Goal: Information Seeking & Learning: Learn about a topic

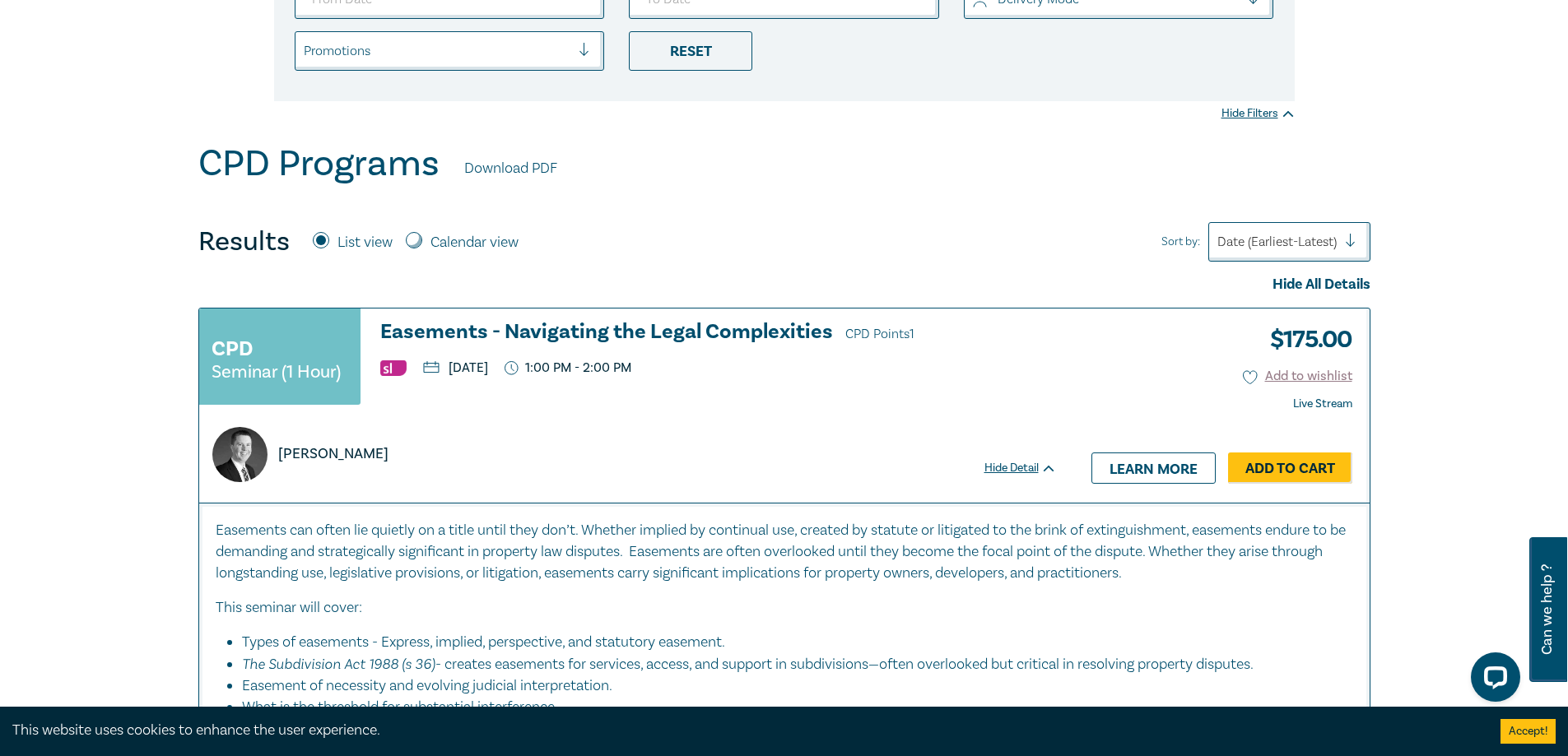
scroll to position [329, 0]
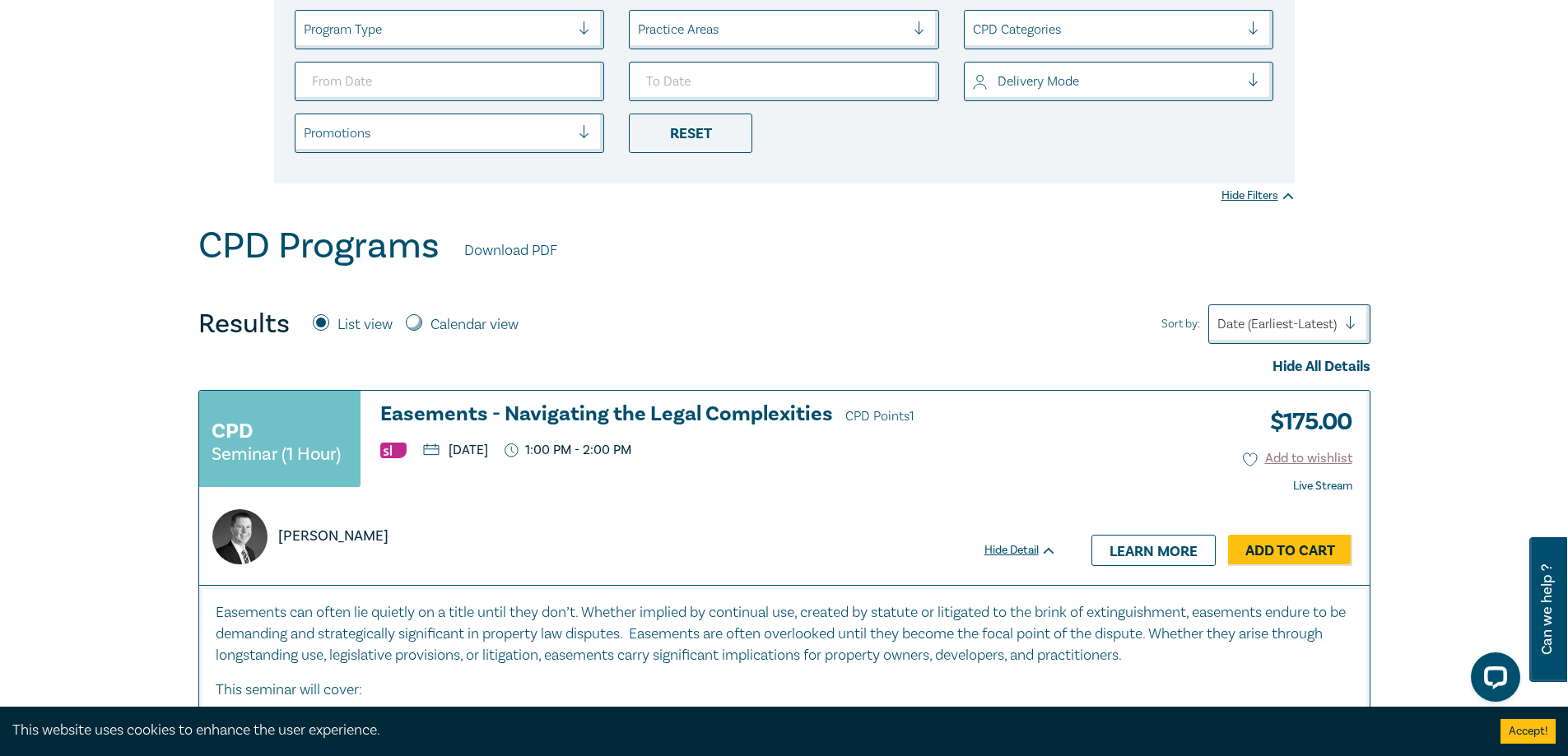
click at [469, 305] on div "Results List view Calendar view Sort by: Date (Earliest-Latest)" at bounding box center [785, 324] width 1172 height 39
click at [475, 320] on label "Calendar view" at bounding box center [474, 325] width 88 height 21
click at [422, 320] on input "Calendar view" at bounding box center [414, 322] width 16 height 16
radio input "true"
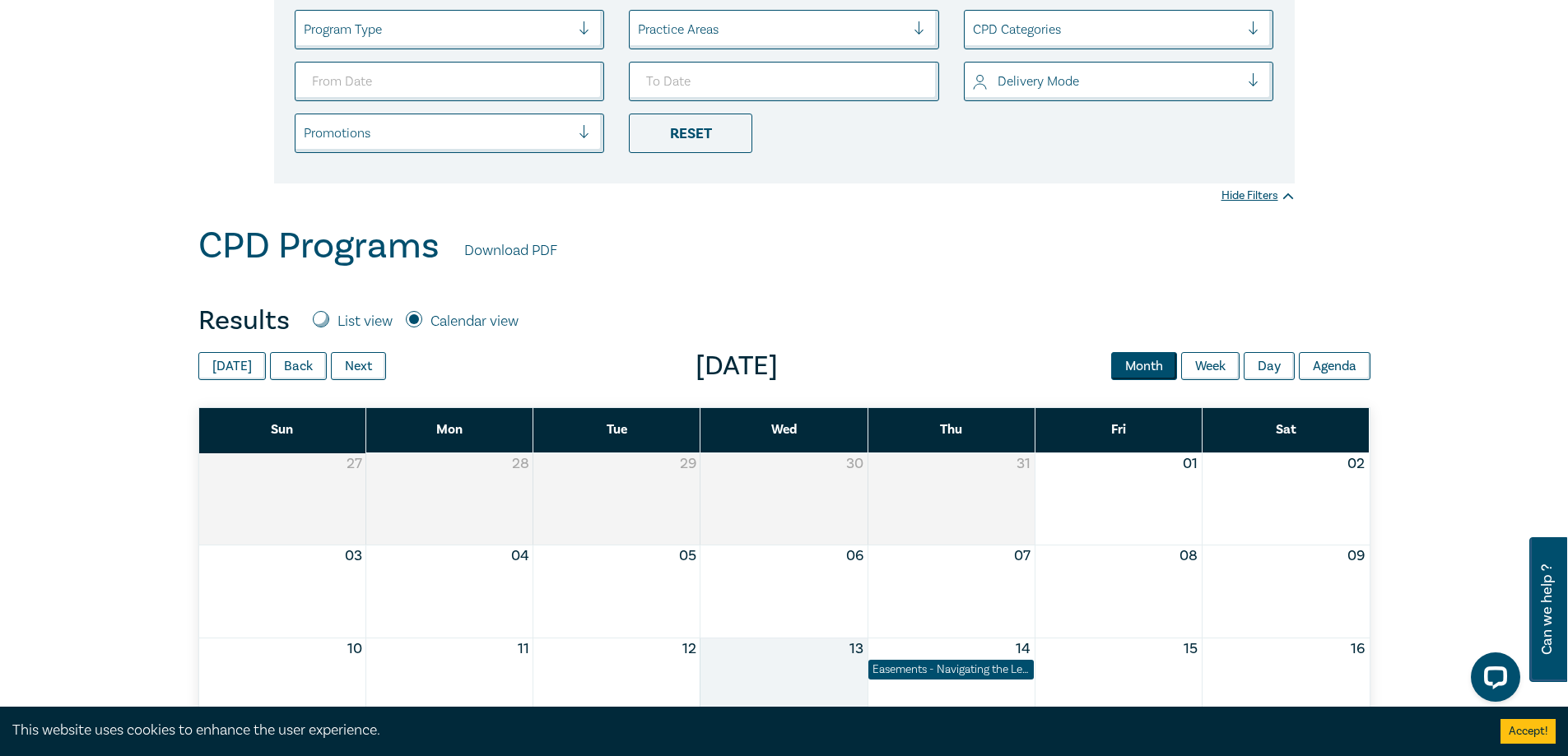
scroll to position [494, 0]
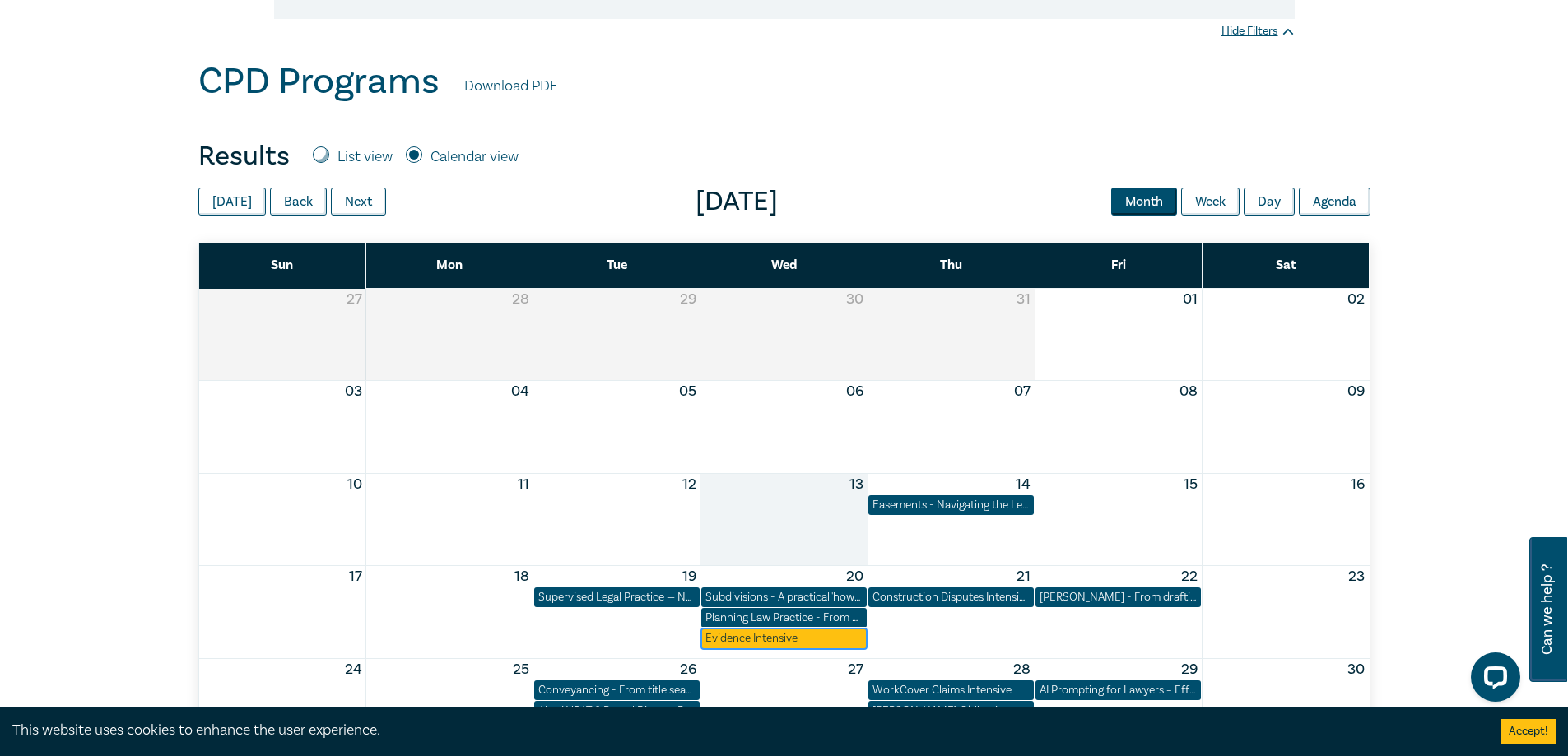
click at [765, 643] on div "Evidence Intensive" at bounding box center [784, 639] width 158 height 16
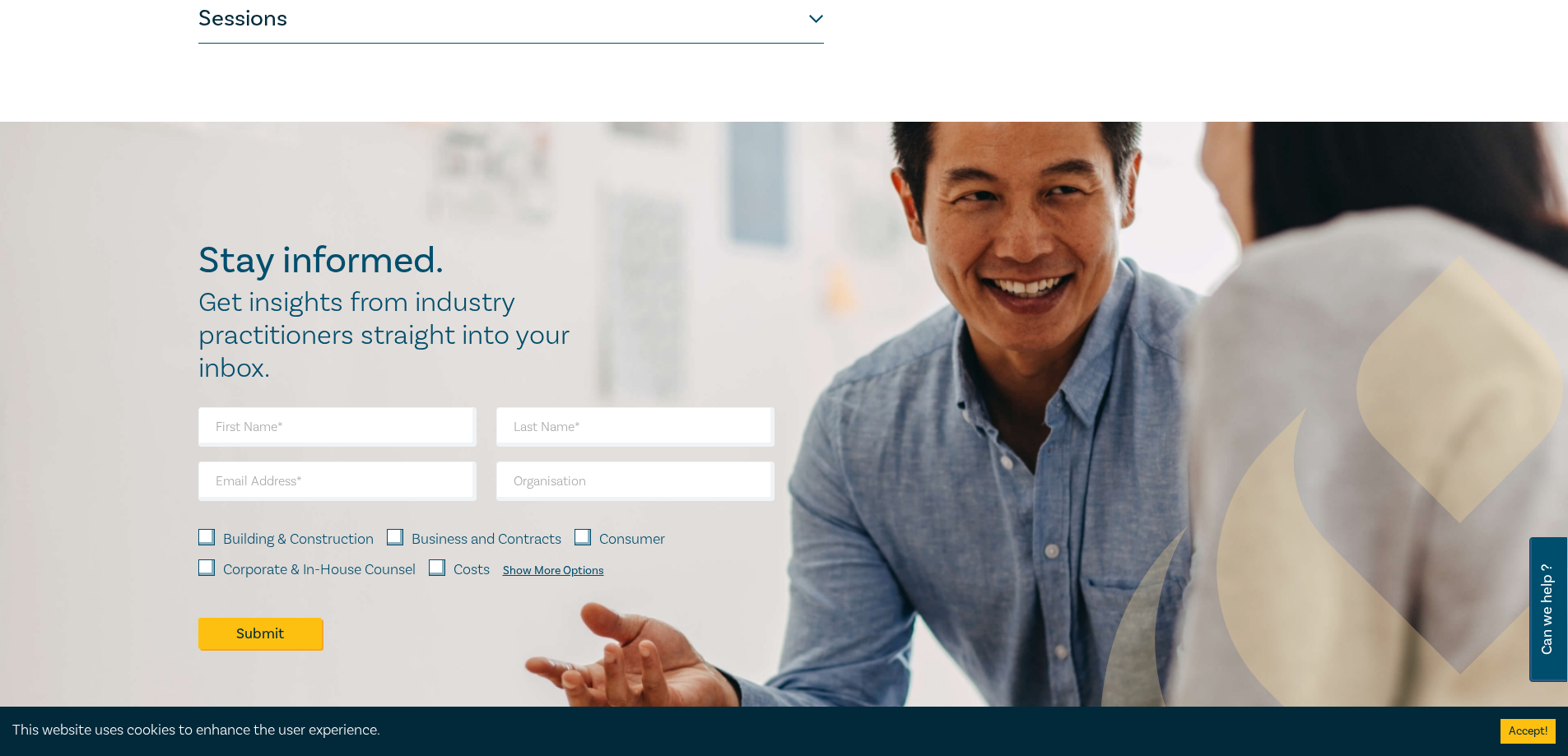
scroll to position [658, 0]
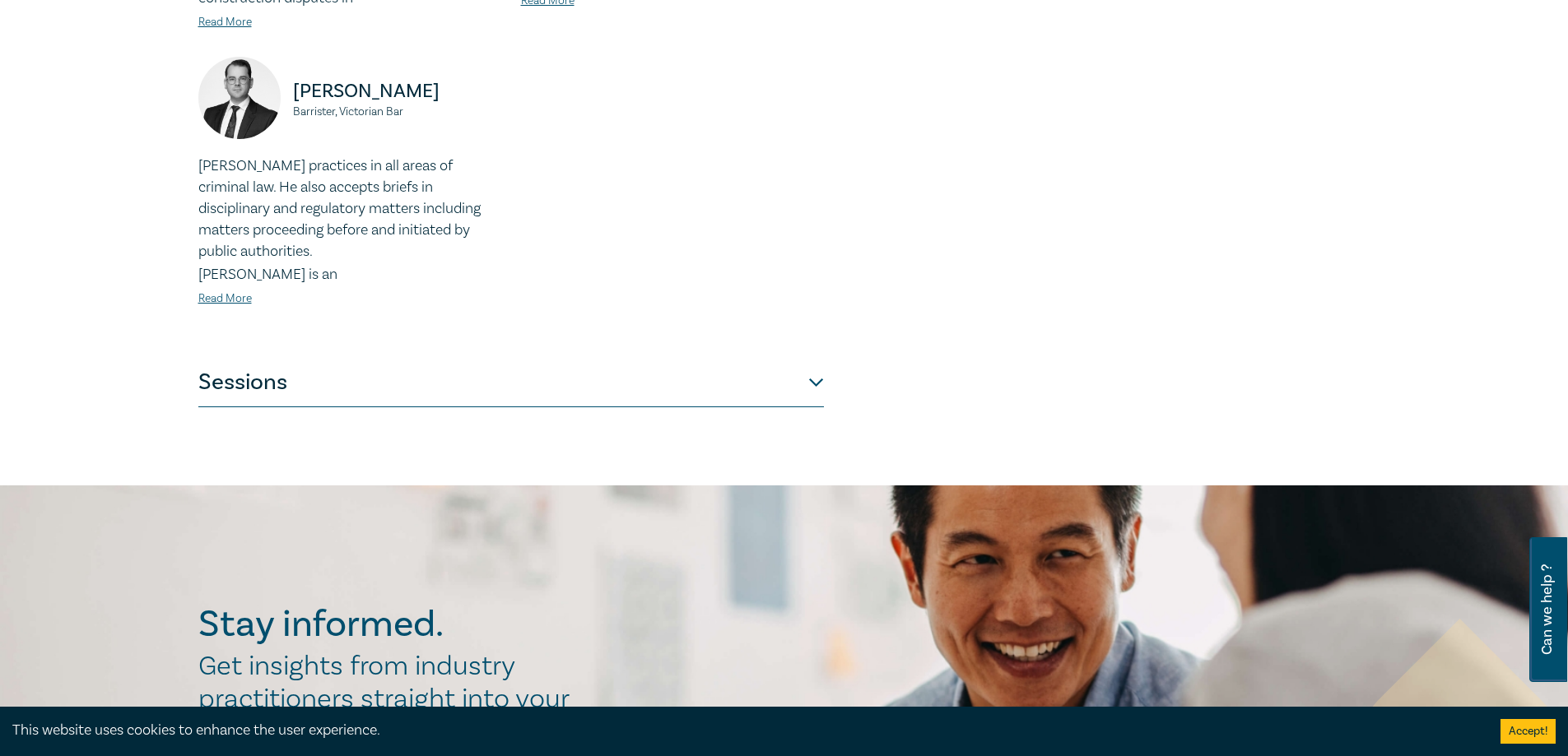
click at [820, 381] on button "Sessions" at bounding box center [511, 382] width 626 height 49
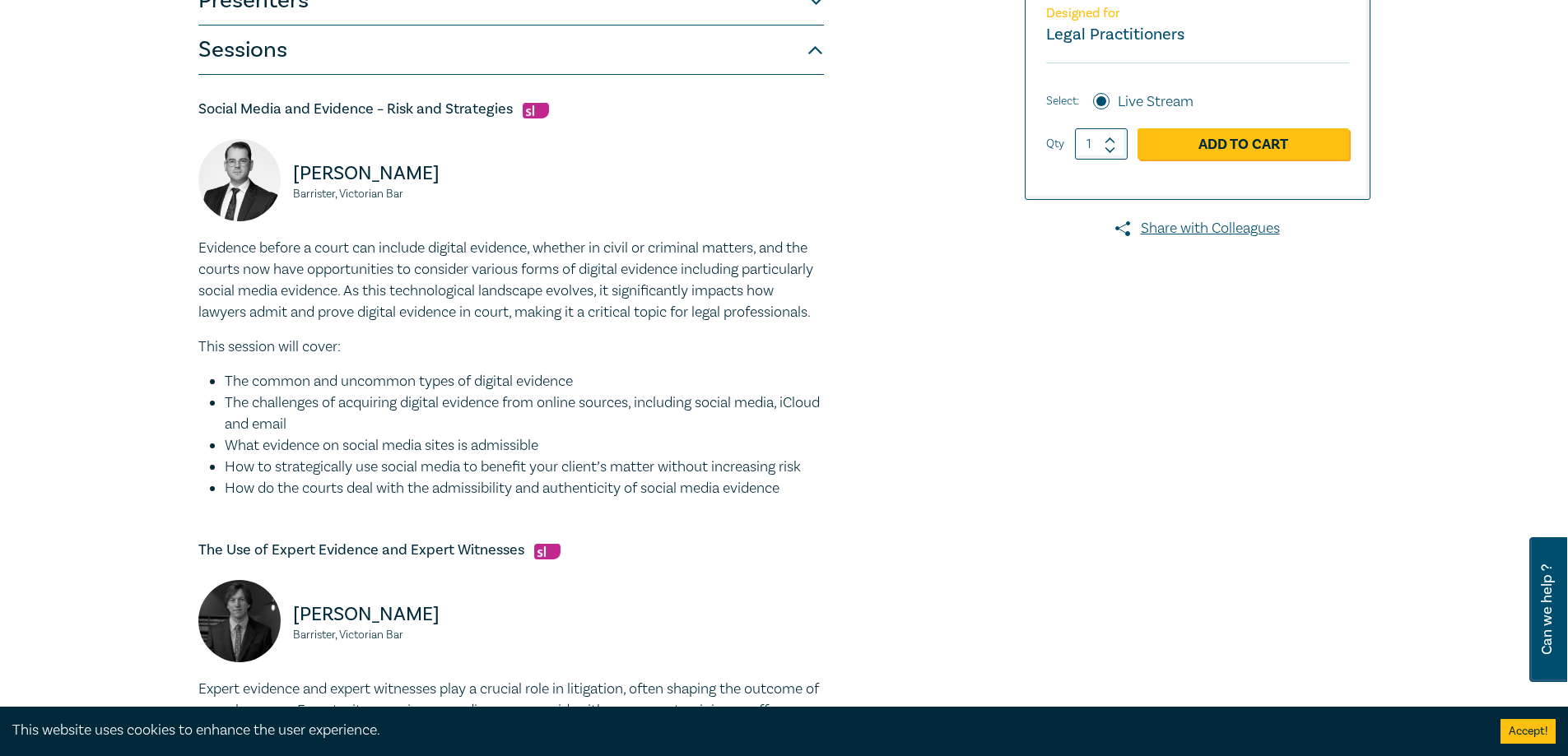
scroll to position [0, 0]
